Goal: Task Accomplishment & Management: Use online tool/utility

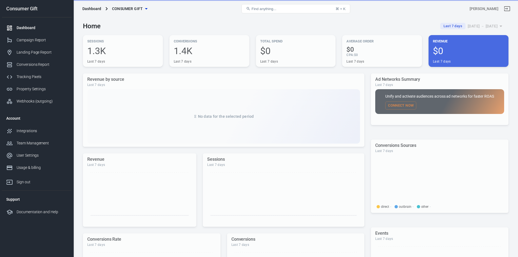
click at [126, 3] on div "Dashboard Consumer Gift" at bounding box center [151, 8] width 142 height 13
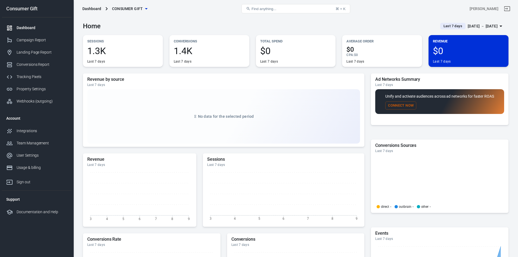
click at [127, 7] on span "Consumer Gift" at bounding box center [127, 8] width 31 height 7
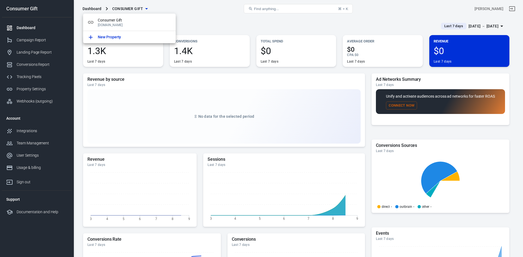
click at [127, 7] on div at bounding box center [261, 128] width 523 height 257
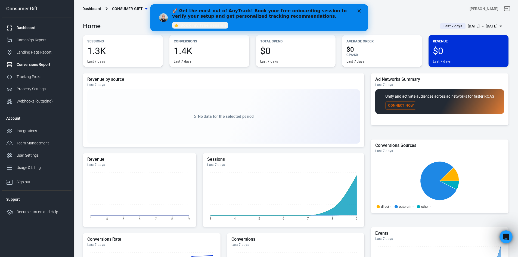
click at [25, 68] on link "Conversions Report" at bounding box center [37, 65] width 70 height 12
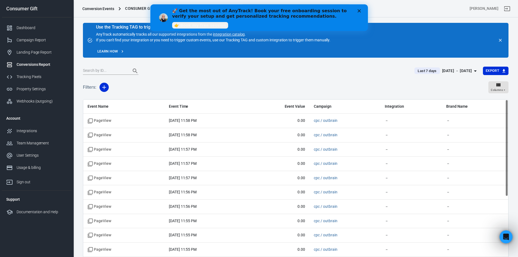
click at [361, 8] on div "🚀 Get the most out of AnyTrack! Book your free onboarding session to verify you…" at bounding box center [259, 18] width 218 height 22
click at [363, 9] on div "🚀 Get the most out of AnyTrack! Book your free onboarding session to verify you…" at bounding box center [259, 18] width 218 height 22
click at [359, 11] on polygon "Close" at bounding box center [359, 10] width 3 height 3
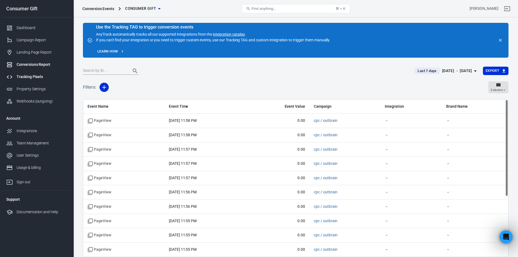
click at [29, 76] on div "Tracking Pixels" at bounding box center [42, 77] width 51 height 6
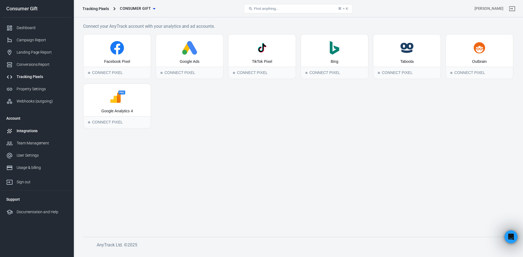
click at [23, 129] on div "Integrations" at bounding box center [42, 131] width 51 height 6
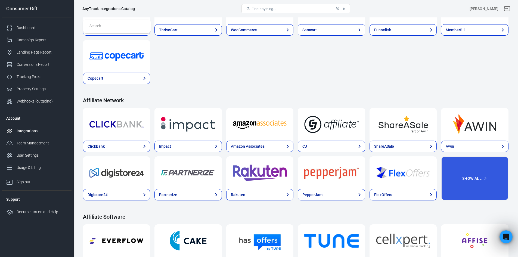
scroll to position [109, 0]
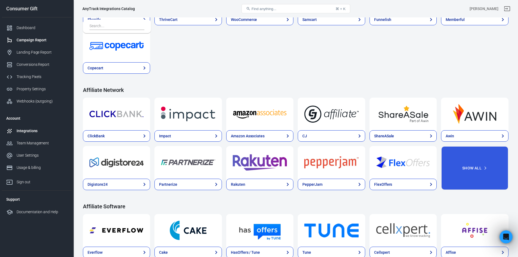
click at [33, 42] on div "Campaign Report" at bounding box center [42, 40] width 51 height 6
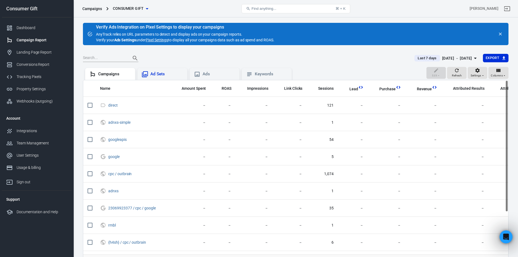
click at [164, 76] on div "Ad Sets" at bounding box center [166, 74] width 33 height 6
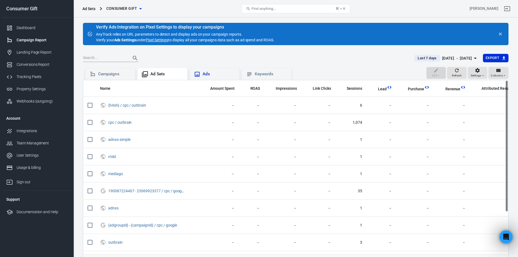
click at [226, 72] on div "Ads" at bounding box center [219, 74] width 33 height 6
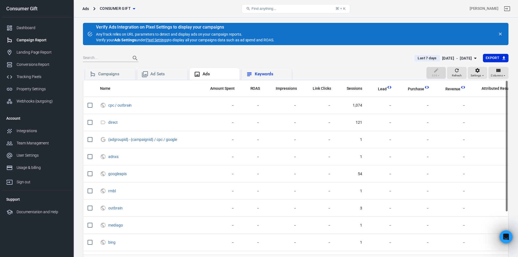
click at [255, 70] on div "Keywords" at bounding box center [267, 74] width 50 height 12
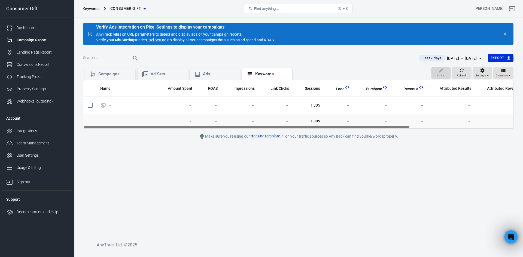
click at [502, 34] on icon "close" at bounding box center [504, 34] width 5 height 5
click at [505, 32] on icon "close" at bounding box center [504, 34] width 5 height 5
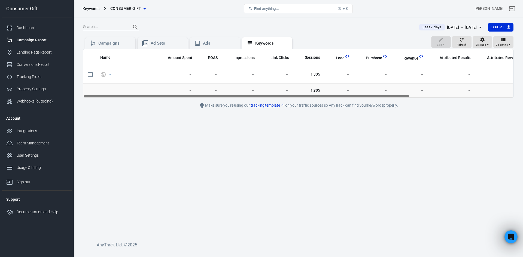
drag, startPoint x: 79, startPoint y: 43, endPoint x: 84, endPoint y: 43, distance: 4.6
click at [79, 43] on div "Last 7 days [DATE] － [DATE] Export Edit Refresh Settings Columns Campaigns Ad S…" at bounding box center [297, 134] width 449 height 234
click at [92, 42] on icon at bounding box center [93, 43] width 4 height 5
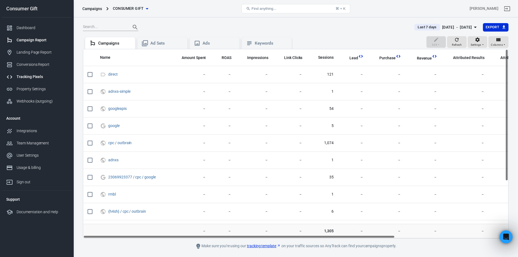
click at [23, 78] on div "Tracking Pixels" at bounding box center [42, 77] width 51 height 6
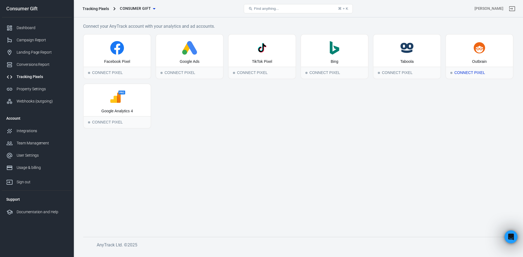
click at [467, 63] on div "Outbrain" at bounding box center [478, 51] width 67 height 32
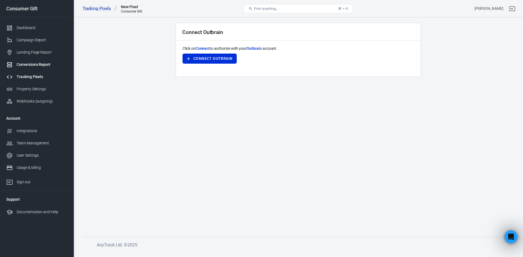
click at [36, 66] on div "Conversions Report" at bounding box center [42, 65] width 51 height 6
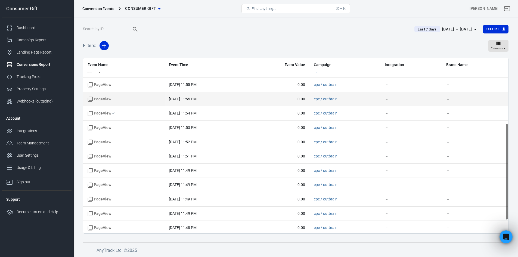
scroll to position [142, 0]
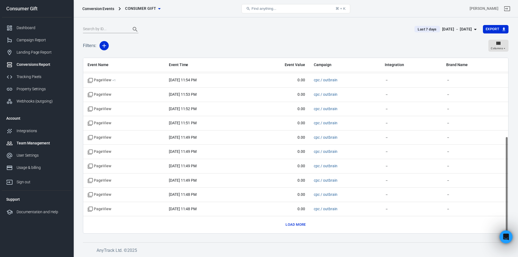
click at [32, 143] on div "Team Management" at bounding box center [42, 143] width 51 height 6
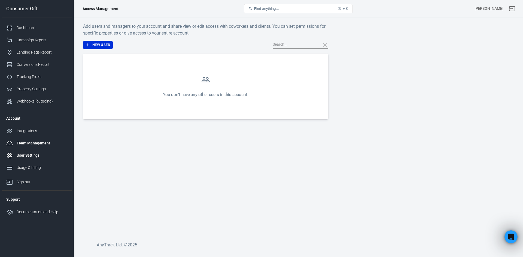
click at [30, 156] on div "User Settings" at bounding box center [42, 156] width 51 height 6
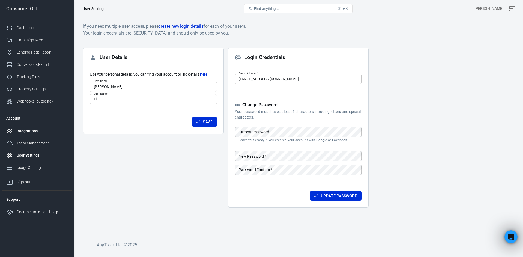
click at [29, 132] on div "Integrations" at bounding box center [42, 131] width 51 height 6
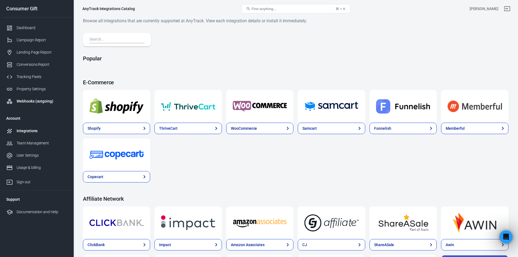
click at [26, 96] on link "Webhooks (outgoing)" at bounding box center [37, 101] width 70 height 12
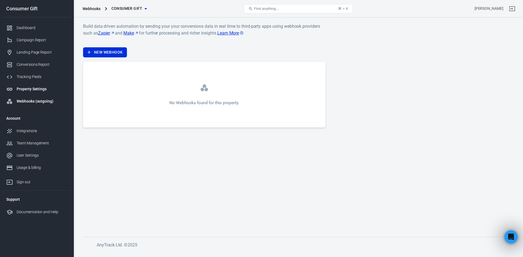
click at [19, 93] on link "Property Settings" at bounding box center [37, 89] width 70 height 12
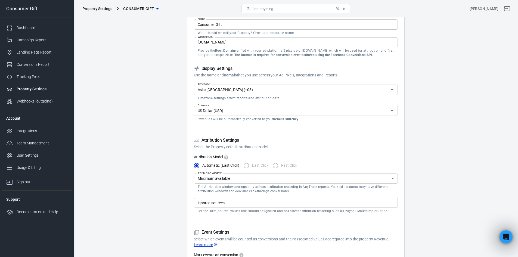
scroll to position [54, 0]
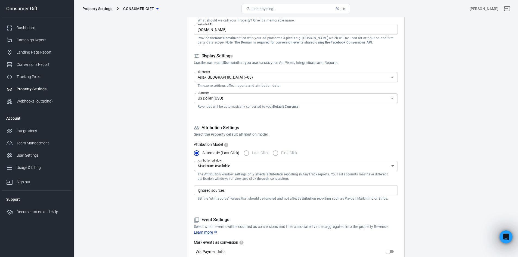
click at [331, 161] on div "Attribution Model Automatic (Last Click) Last Click First Click Attribution win…" at bounding box center [296, 172] width 204 height 60
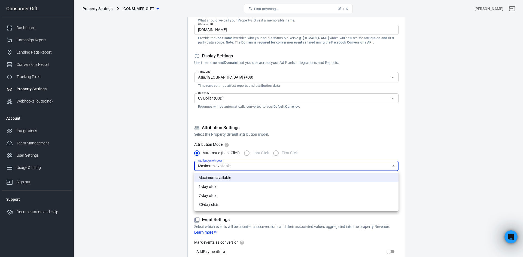
click at [325, 164] on div at bounding box center [261, 128] width 523 height 257
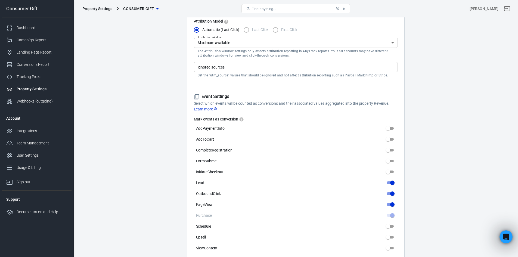
scroll to position [190, 0]
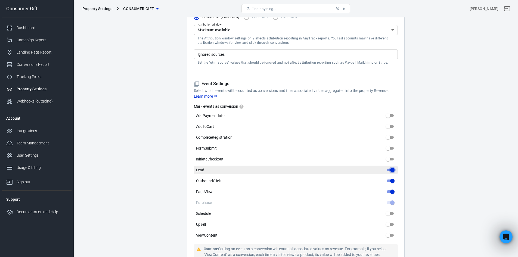
click at [390, 167] on input "Lead" at bounding box center [393, 170] width 20 height 7
checkbox input "false"
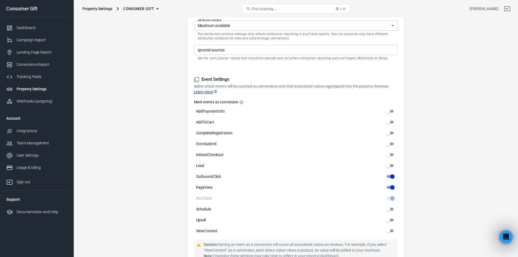
scroll to position [146, 0]
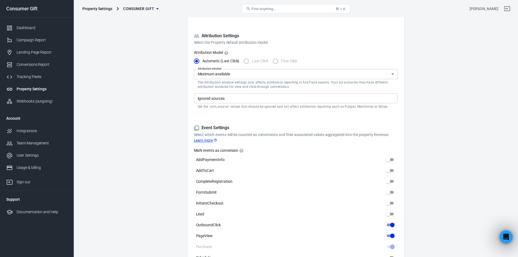
click at [202, 141] on link "Learn more" at bounding box center [206, 141] width 24 height 6
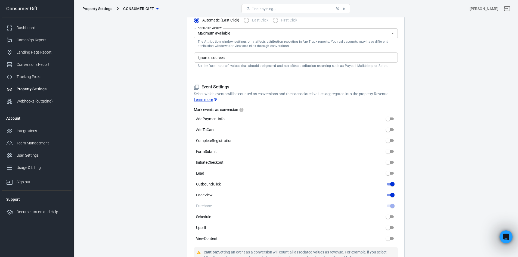
scroll to position [255, 0]
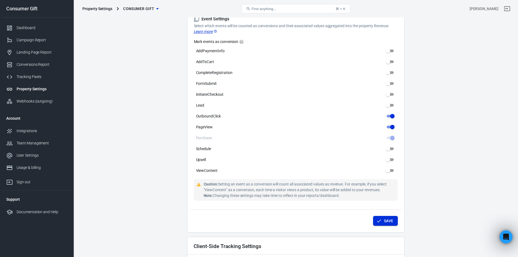
click at [384, 217] on button "Save" at bounding box center [385, 221] width 25 height 10
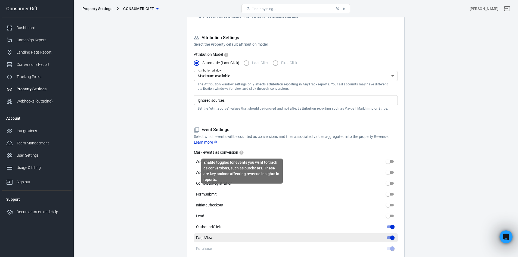
scroll to position [174, 0]
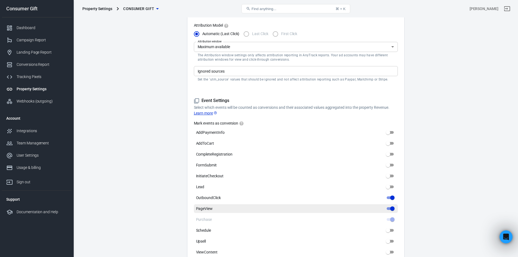
click at [392, 208] on input "PageView" at bounding box center [393, 208] width 20 height 7
checkbox input "false"
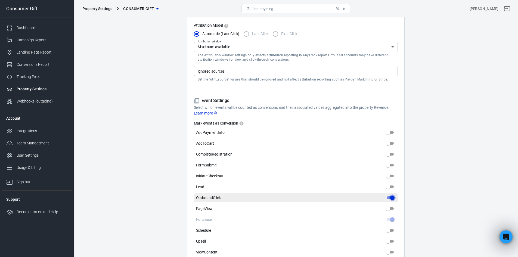
click at [393, 200] on input "OutboundClick" at bounding box center [393, 198] width 20 height 7
checkbox input "false"
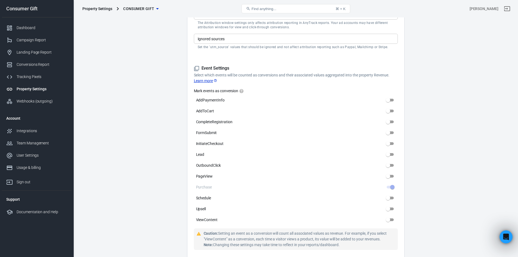
scroll to position [255, 0]
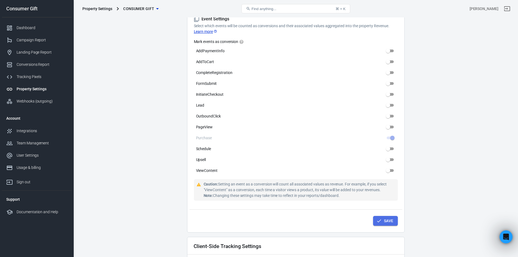
click at [390, 222] on button "Save" at bounding box center [385, 221] width 25 height 10
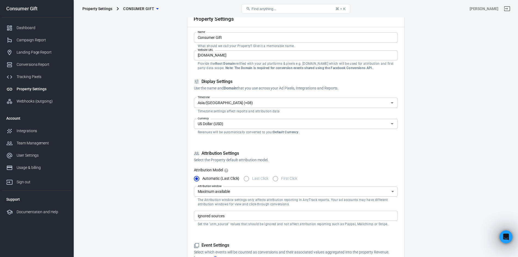
scroll to position [0, 0]
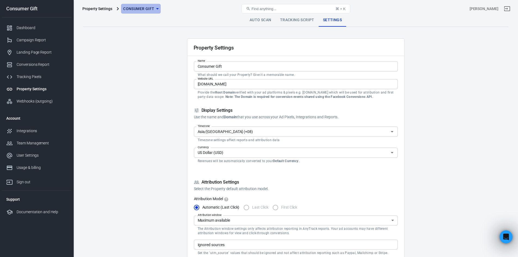
click at [153, 7] on span "Consumer Gift" at bounding box center [138, 8] width 31 height 7
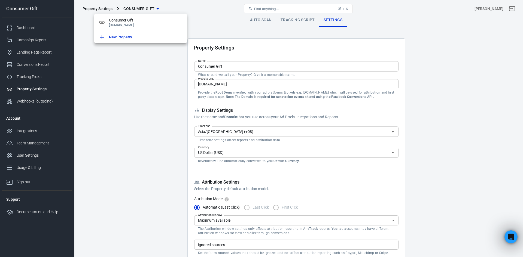
click at [450, 113] on div at bounding box center [261, 128] width 523 height 257
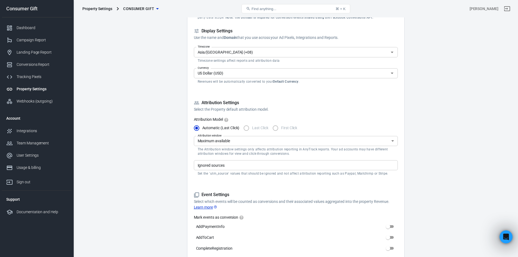
scroll to position [82, 0]
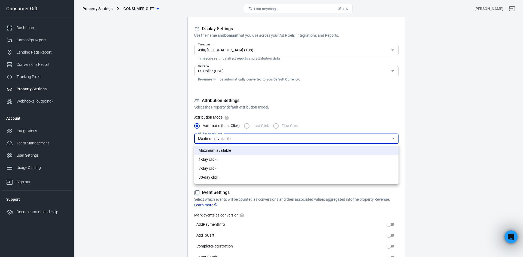
click at [239, 116] on div at bounding box center [261, 128] width 523 height 257
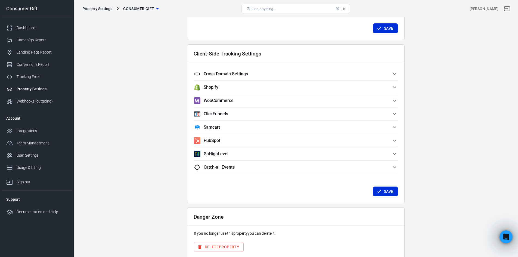
scroll to position [473, 0]
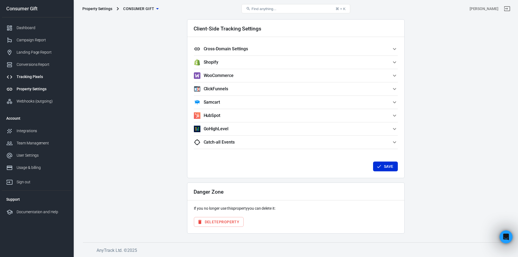
click at [24, 72] on link "Tracking Pixels" at bounding box center [37, 77] width 70 height 12
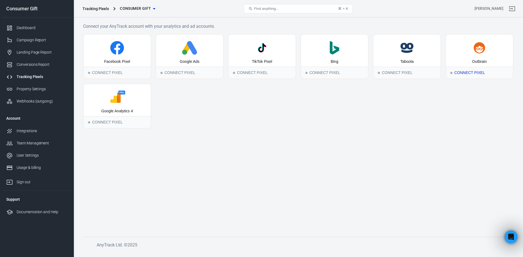
click at [472, 72] on div "Connect Pixel" at bounding box center [478, 73] width 67 height 12
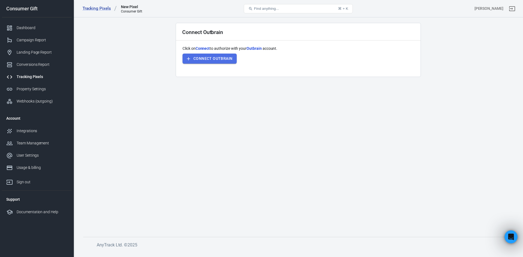
click at [199, 59] on button "Connect Outbrain" at bounding box center [209, 59] width 54 height 10
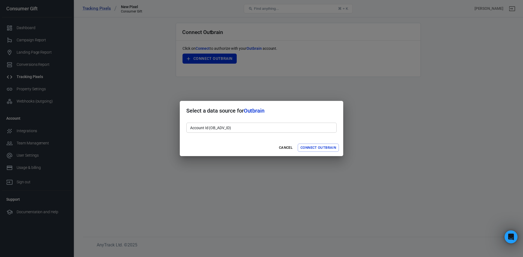
click at [261, 127] on input "Account Id (OB_ADV_ID)" at bounding box center [261, 128] width 150 height 10
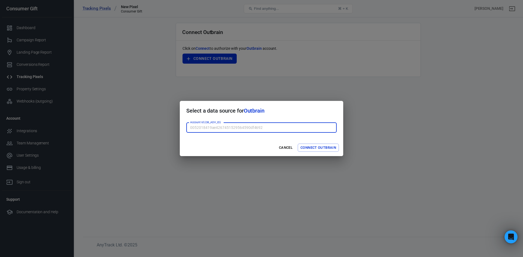
paste input "72427894"
type input "72427894"
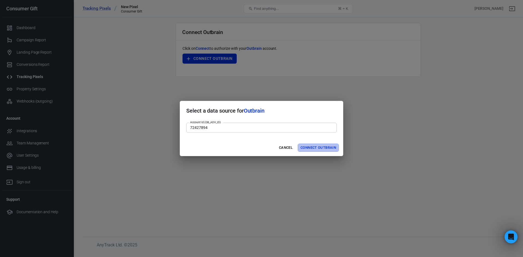
click at [328, 147] on button "Connect Outbrain" at bounding box center [317, 148] width 41 height 8
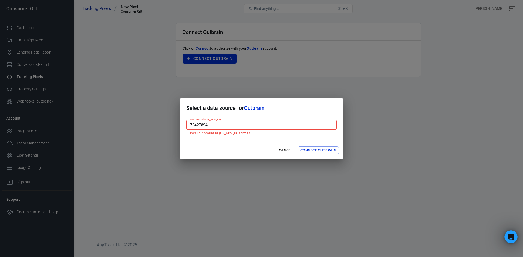
drag, startPoint x: 251, startPoint y: 127, endPoint x: 167, endPoint y: 121, distance: 84.8
click at [167, 121] on div "Select a data source for Outbrain Account Id (OB_ADV_ID) 72427894 Account Id (O…" at bounding box center [261, 128] width 523 height 257
click at [258, 106] on span "Outbrain" at bounding box center [254, 108] width 21 height 7
click at [261, 124] on input "Account Id (OB_ADV_ID)" at bounding box center [261, 125] width 150 height 10
click at [271, 125] on input "Account Id (OB_ADV_ID)" at bounding box center [261, 125] width 150 height 10
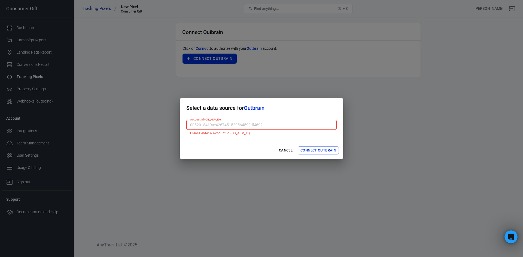
paste input "fc6c5397-4df5-4507-a6a6-961777404b87"
click at [197, 122] on input "fc6c5397-4df5-4507-a6a6-961777404b87" at bounding box center [261, 125] width 150 height 10
type input "fc6c5397-4df5-4507-a6a6-961777404b87"
click at [248, 150] on div "Cancel Connect Outbrain" at bounding box center [261, 150] width 163 height 17
drag, startPoint x: 275, startPoint y: 128, endPoint x: 184, endPoint y: 123, distance: 91.1
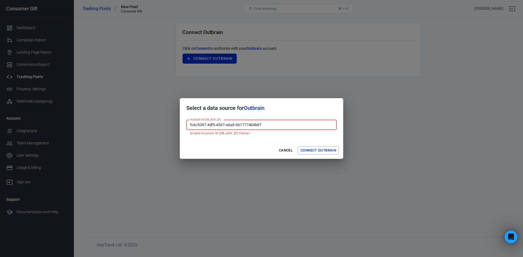
click at [184, 123] on div "Account Id (OB_ADV_ID) fc6c5397-4df5-4507-a6a6-961777404b87 Account Id (OB_ADV_…" at bounding box center [261, 130] width 163 height 24
drag, startPoint x: 191, startPoint y: 127, endPoint x: 218, endPoint y: 132, distance: 27.3
click at [218, 132] on p "Please enter a Account Id (OB_ADV_ID)" at bounding box center [261, 133] width 143 height 4
click at [222, 128] on input "Account Id (OB_ADV_ID)" at bounding box center [261, 125] width 150 height 10
paste input "00d76439bee9aee04e31faa872b1f81a3e"
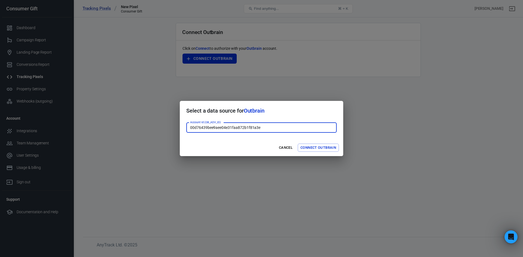
type input "00d76439bee9aee04e31faa872b1f81a3e"
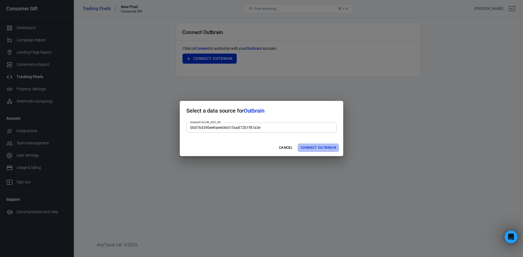
click at [312, 149] on button "Connect Outbrain" at bounding box center [317, 148] width 41 height 8
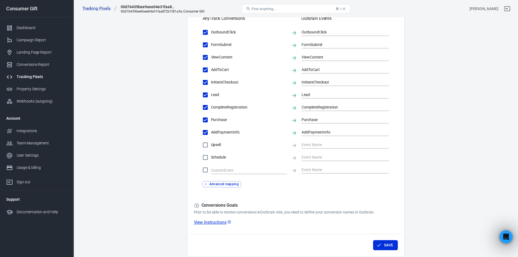
scroll to position [136, 0]
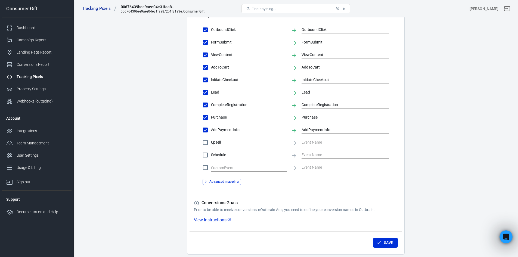
click at [219, 220] on link "View Instructions" at bounding box center [213, 220] width 38 height 6
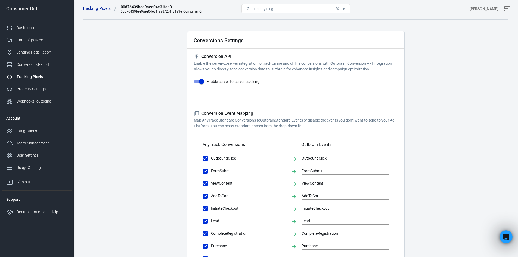
scroll to position [0, 0]
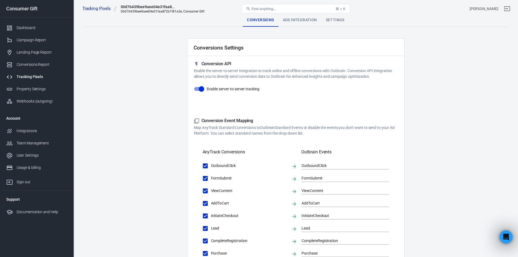
click at [331, 18] on div "Settings" at bounding box center [335, 20] width 27 height 13
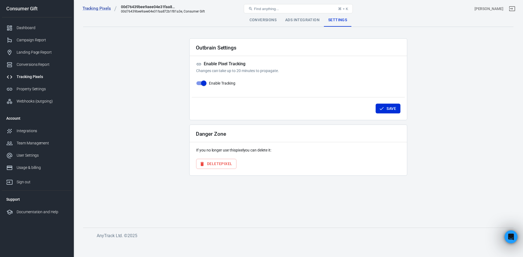
click at [298, 21] on div "Ads Integration" at bounding box center [302, 20] width 43 height 13
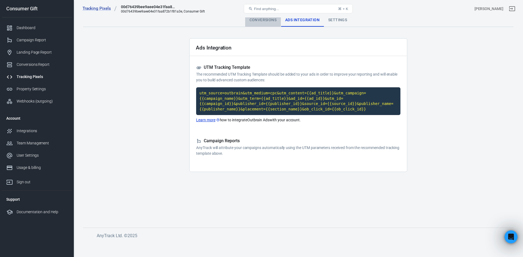
click at [254, 22] on div "Conversions" at bounding box center [263, 20] width 36 height 13
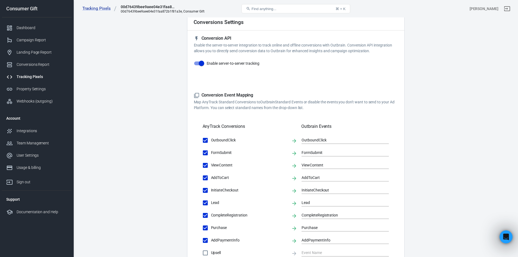
scroll to position [109, 0]
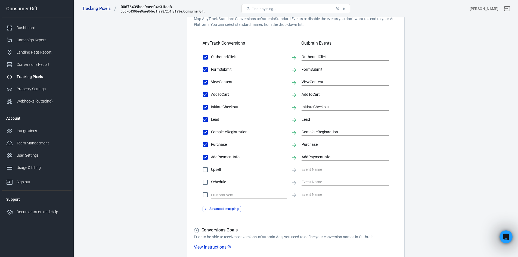
click at [222, 211] on button "Advanced mapping" at bounding box center [222, 209] width 39 height 6
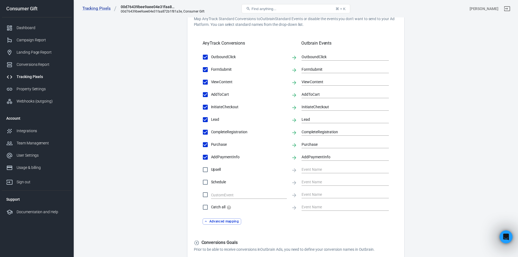
click at [214, 222] on button "Advanced mapping" at bounding box center [222, 222] width 39 height 6
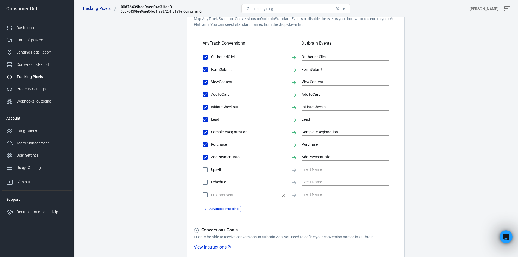
click at [285, 196] on icon "Clear" at bounding box center [283, 195] width 5 height 5
click at [281, 195] on icon "Clear" at bounding box center [283, 195] width 5 height 5
click at [395, 201] on div "Conversion Event Mapping Map AnyTrack Standard Conversions to Outbrain Standard…" at bounding box center [296, 110] width 204 height 203
click at [225, 158] on span "AddPaymentInfo" at bounding box center [249, 157] width 76 height 6
click at [211, 158] on input "AddPaymentInfo" at bounding box center [205, 157] width 11 height 11
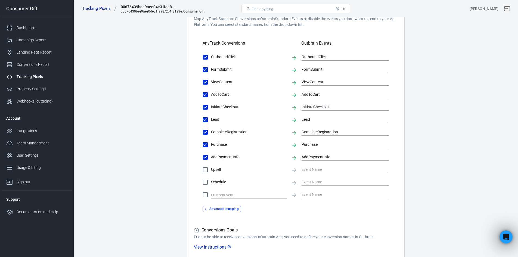
checkbox input "false"
click at [216, 131] on span "CompleteRegistration" at bounding box center [249, 132] width 76 height 6
click at [211, 131] on input "CompleteRegistration" at bounding box center [205, 132] width 11 height 11
checkbox input "false"
click at [210, 119] on input "Lead" at bounding box center [205, 119] width 11 height 11
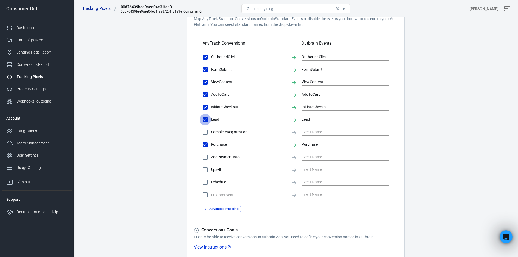
checkbox input "false"
click at [214, 105] on span "InitiateCheckout" at bounding box center [249, 107] width 76 height 6
click at [211, 105] on input "InitiateCheckout" at bounding box center [205, 107] width 11 height 11
checkbox input "false"
click at [216, 91] on label "AddToCart" at bounding box center [243, 94] width 87 height 11
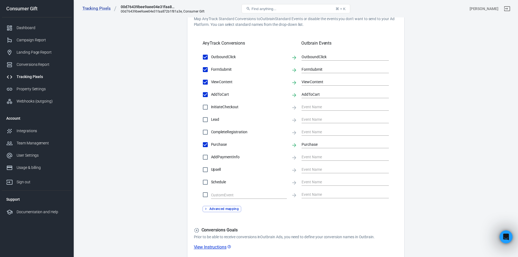
click at [211, 91] on input "AddToCart" at bounding box center [205, 94] width 11 height 11
checkbox input "false"
click at [221, 81] on span "ViewContent" at bounding box center [249, 82] width 76 height 6
click at [211, 81] on input "ViewContent" at bounding box center [205, 81] width 11 height 11
checkbox input "false"
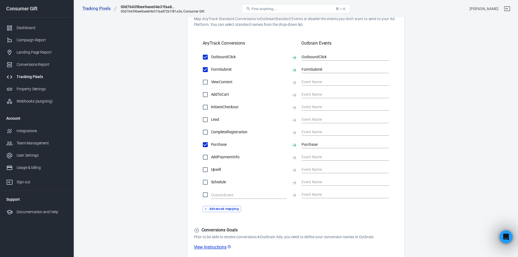
click at [220, 70] on span "FormSubmit" at bounding box center [249, 70] width 76 height 6
click at [211, 70] on input "FormSubmit" at bounding box center [205, 69] width 11 height 11
checkbox input "false"
click at [220, 58] on span "OutboundClick" at bounding box center [249, 57] width 76 height 6
click at [211, 58] on input "OutboundClick" at bounding box center [205, 56] width 11 height 11
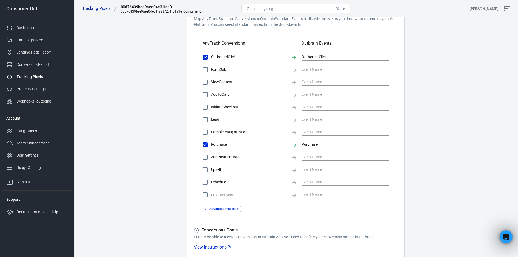
checkbox input "false"
click at [438, 128] on main "Conversions Ads Integration Settings Conversions Settings Conversion API Enable…" at bounding box center [296, 93] width 426 height 377
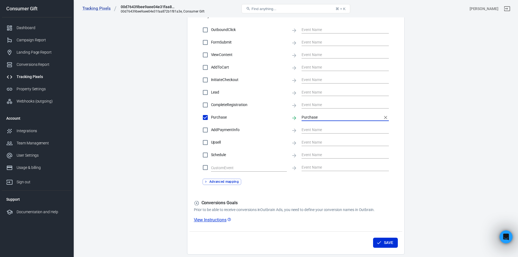
drag, startPoint x: 320, startPoint y: 117, endPoint x: 292, endPoint y: 117, distance: 28.0
click at [292, 117] on div "Purchase Purchase" at bounding box center [296, 117] width 187 height 11
type input "pur"
click at [464, 125] on main "Conversions Ads Integration Settings Conversions Settings Conversion API Enable…" at bounding box center [296, 66] width 426 height 377
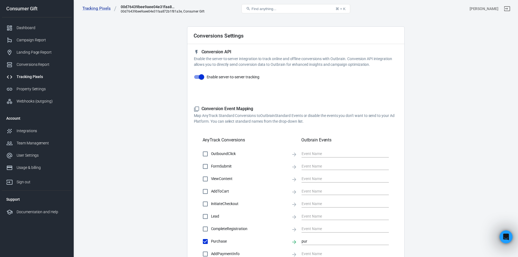
scroll to position [0, 0]
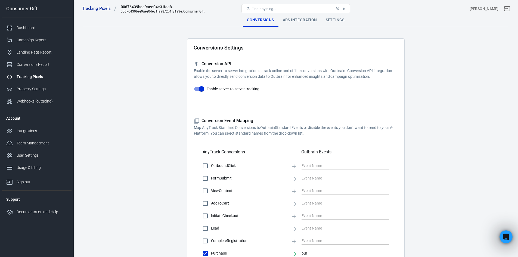
click at [294, 22] on div "Ads Integration" at bounding box center [300, 20] width 43 height 13
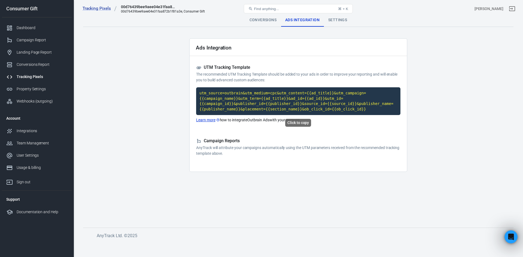
click at [292, 108] on code "utm_source=outbrain&utm_medium=cpc&utm_content={{ad_title}}&utm_campaign={{camp…" at bounding box center [298, 101] width 204 height 28
click at [336, 26] on div "Settings" at bounding box center [337, 20] width 27 height 13
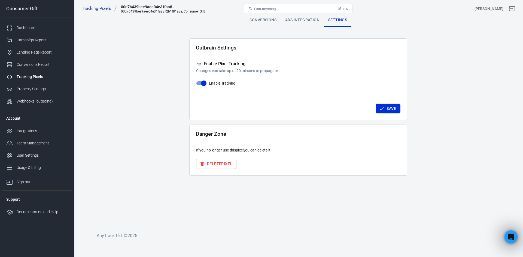
click at [337, 23] on div "Settings" at bounding box center [337, 20] width 27 height 13
click at [278, 20] on div "Conversions" at bounding box center [263, 20] width 36 height 13
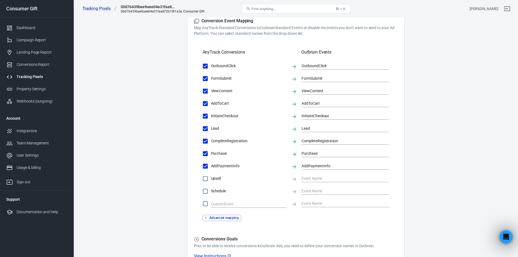
scroll to position [54, 0]
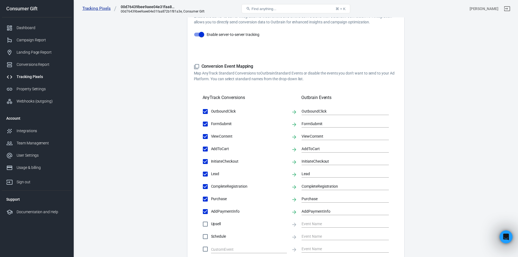
click at [95, 10] on link "Tracking Pixels" at bounding box center [99, 9] width 34 height 6
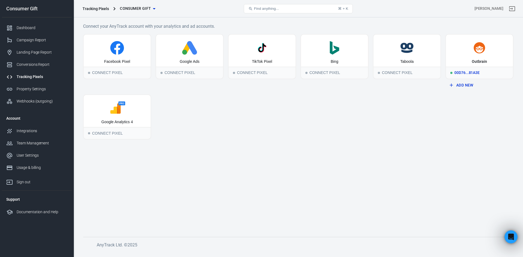
click at [465, 72] on div "00d76...81a3e" at bounding box center [478, 73] width 67 height 12
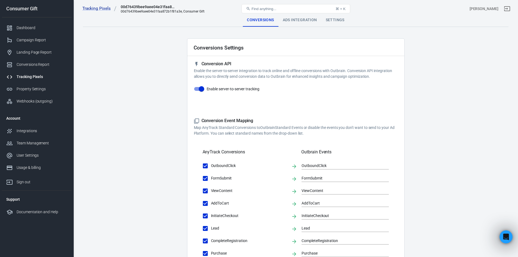
click at [199, 86] on input "Enable server-to-server tracking" at bounding box center [201, 89] width 31 height 10
checkbox input "false"
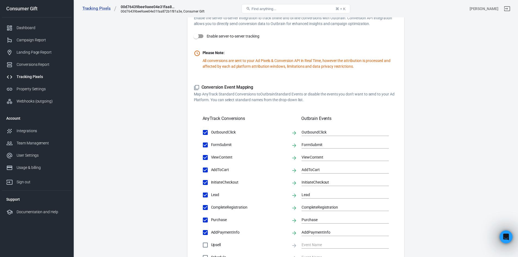
scroll to position [54, 0]
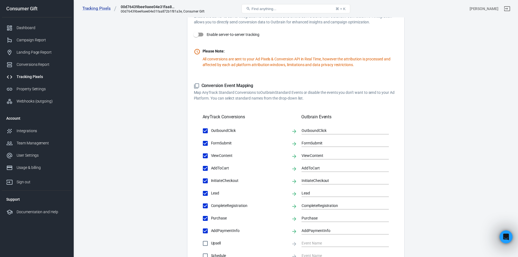
click at [229, 128] on span "OutboundClick" at bounding box center [249, 131] width 76 height 6
click at [211, 128] on input "OutboundClick" at bounding box center [205, 130] width 11 height 11
checkbox input "false"
click at [218, 141] on span "FormSubmit" at bounding box center [249, 143] width 76 height 6
click at [211, 141] on input "FormSubmit" at bounding box center [205, 143] width 11 height 11
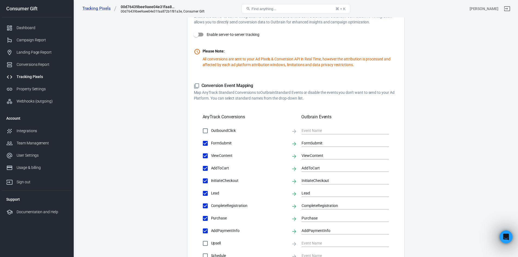
checkbox input "false"
click at [218, 156] on span "ViewContent" at bounding box center [249, 156] width 76 height 6
click at [211, 156] on input "ViewContent" at bounding box center [205, 155] width 11 height 11
checkbox input "false"
click at [215, 169] on span "AddToCart" at bounding box center [249, 168] width 76 height 6
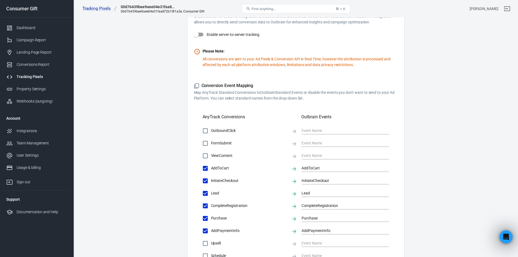
click at [211, 169] on input "AddToCart" at bounding box center [205, 168] width 11 height 11
checkbox input "false"
click at [214, 179] on span "InitiateCheckout" at bounding box center [249, 181] width 76 height 6
click at [211, 179] on input "InitiateCheckout" at bounding box center [205, 180] width 11 height 11
checkbox input "false"
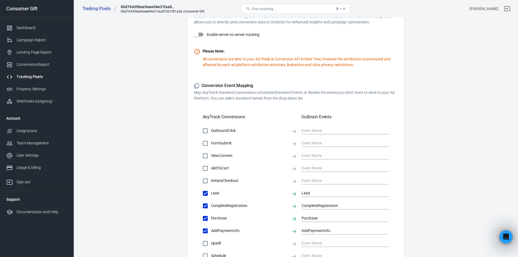
drag, startPoint x: 215, startPoint y: 189, endPoint x: 219, endPoint y: 200, distance: 11.2
click at [215, 190] on label "Lead" at bounding box center [243, 193] width 87 height 11
click at [211, 190] on input "Lead" at bounding box center [205, 193] width 11 height 11
checkbox input "false"
click at [219, 205] on span "CompleteRegistration" at bounding box center [249, 206] width 76 height 6
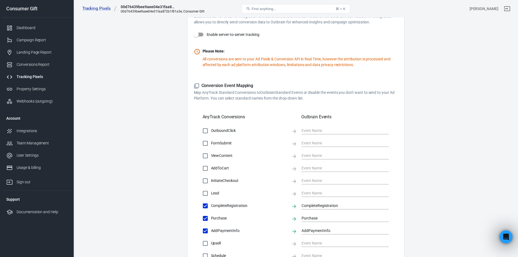
click at [211, 205] on input "CompleteRegistration" at bounding box center [205, 205] width 11 height 11
checkbox input "false"
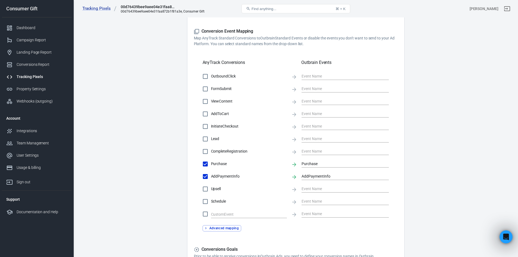
click at [222, 174] on span "AddPaymentInfo" at bounding box center [249, 177] width 76 height 6
click at [211, 174] on input "AddPaymentInfo" at bounding box center [205, 176] width 11 height 11
checkbox input "false"
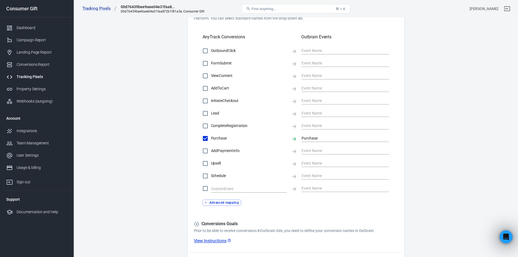
scroll to position [176, 0]
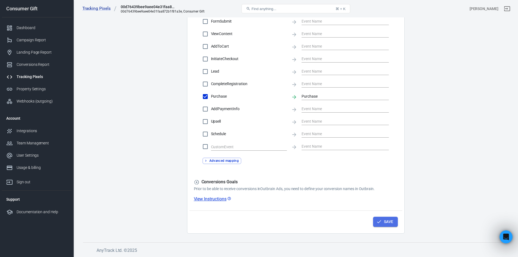
click at [384, 225] on button "Save" at bounding box center [385, 222] width 25 height 10
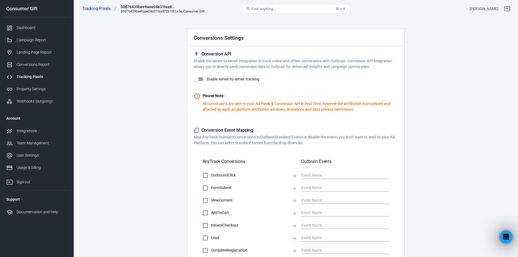
scroll to position [0, 0]
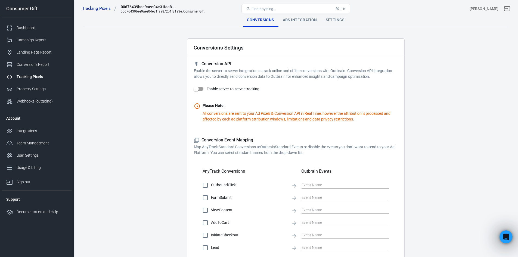
click at [325, 19] on div "Settings" at bounding box center [335, 20] width 27 height 13
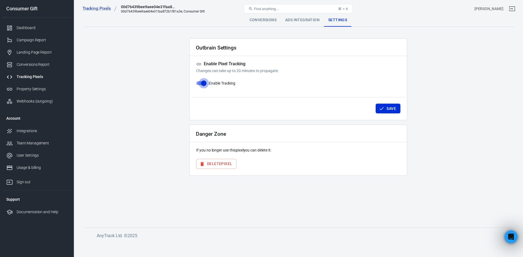
click at [204, 82] on input "Enable Tracking" at bounding box center [203, 83] width 31 height 10
checkbox input "false"
click at [387, 112] on button "Save" at bounding box center [387, 109] width 25 height 10
click at [100, 8] on link "Tracking Pixels" at bounding box center [99, 9] width 34 height 6
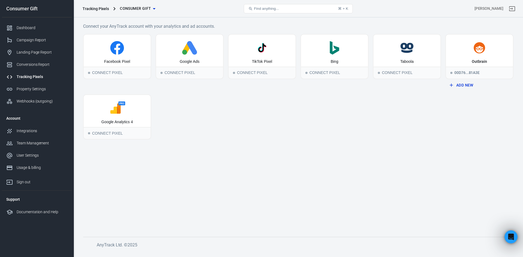
click at [493, 113] on div "Facebook Pixel Connect Pixel Google Ads Connect Pixel TikTok Pixel Connect Pixe…" at bounding box center [298, 87] width 430 height 106
click at [33, 38] on div "Campaign Report" at bounding box center [42, 40] width 51 height 6
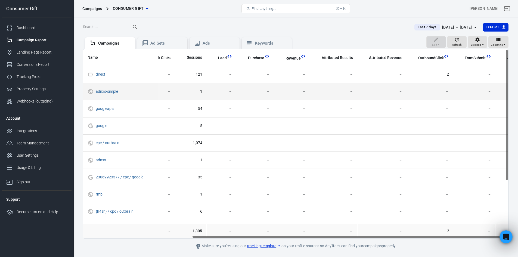
scroll to position [0, 154]
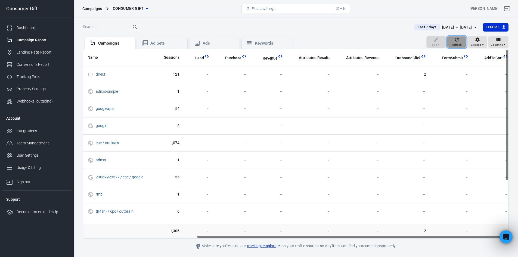
click at [457, 41] on icon "button" at bounding box center [456, 39] width 5 height 5
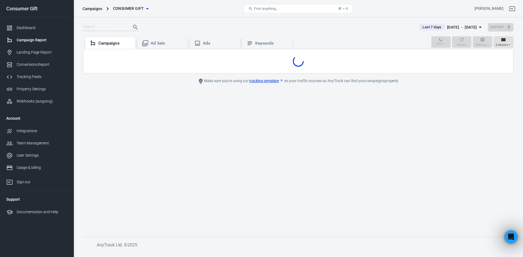
click at [466, 28] on div "[DATE] － [DATE]" at bounding box center [462, 27] width 30 height 7
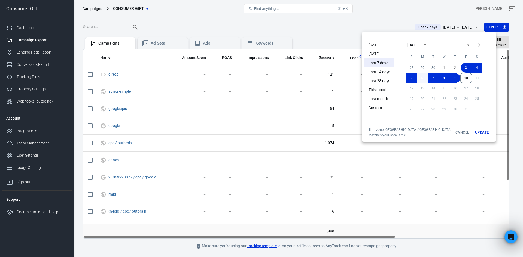
click at [416, 77] on button "6" at bounding box center [421, 78] width 11 height 10
click at [460, 80] on button "10" at bounding box center [465, 78] width 11 height 10
click at [473, 131] on button "Update" at bounding box center [481, 133] width 17 height 10
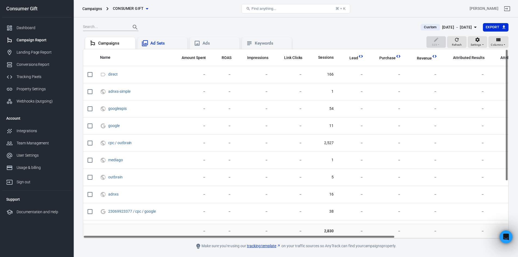
click at [166, 41] on div "Ad Sets" at bounding box center [166, 44] width 33 height 6
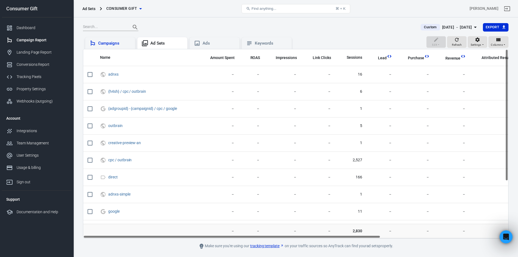
click at [103, 46] on div "Campaigns" at bounding box center [114, 44] width 33 height 6
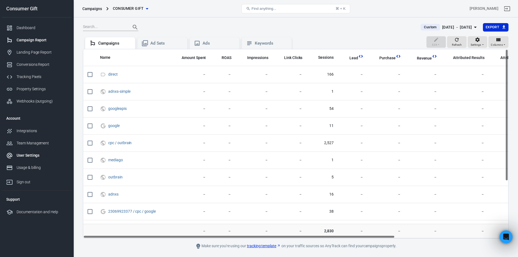
click at [37, 156] on div "User Settings" at bounding box center [42, 156] width 51 height 6
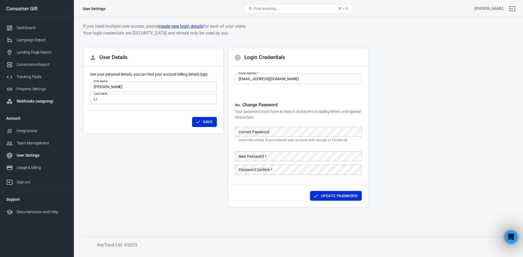
click at [41, 103] on div "Webhooks (outgoing)" at bounding box center [42, 102] width 51 height 6
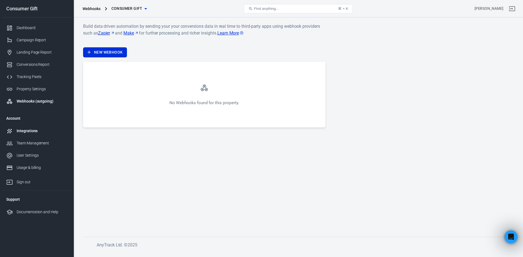
click at [35, 128] on div "Integrations" at bounding box center [42, 131] width 51 height 6
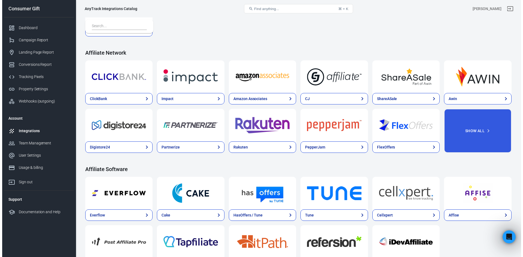
scroll to position [218, 0]
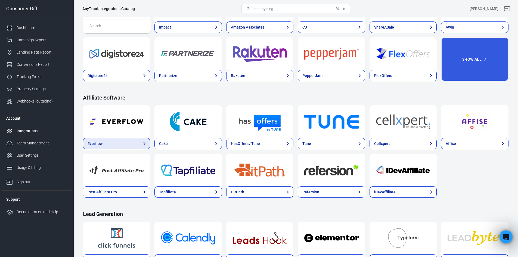
click at [128, 147] on link "Everflow" at bounding box center [116, 143] width 67 height 11
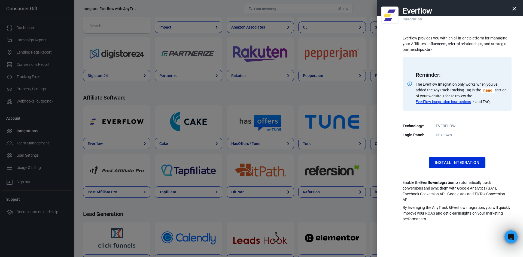
click at [437, 101] on link "EverFlow integration instructions" at bounding box center [445, 102] width 60 height 6
